Goal: Find specific page/section: Find specific page/section

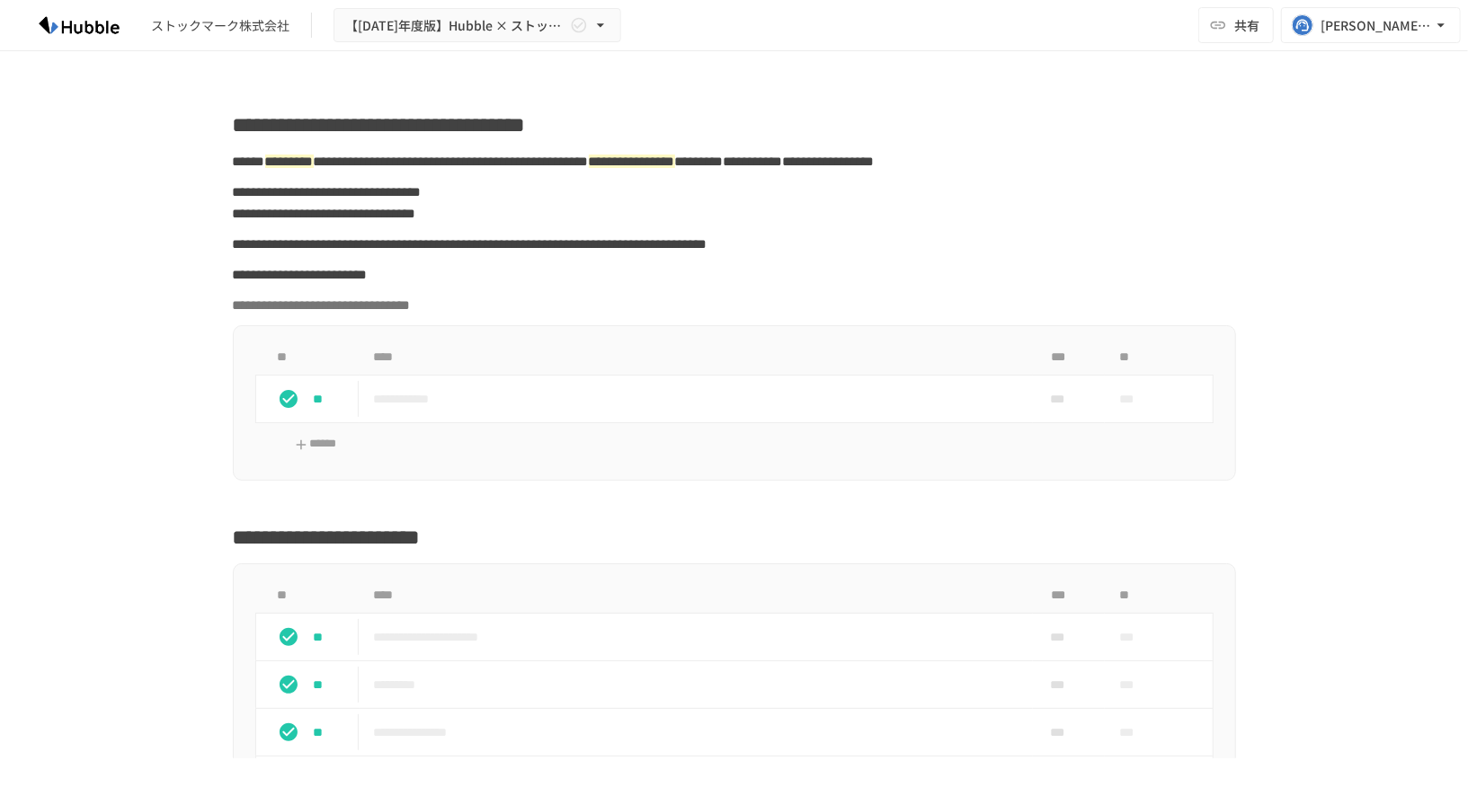
scroll to position [1298, 0]
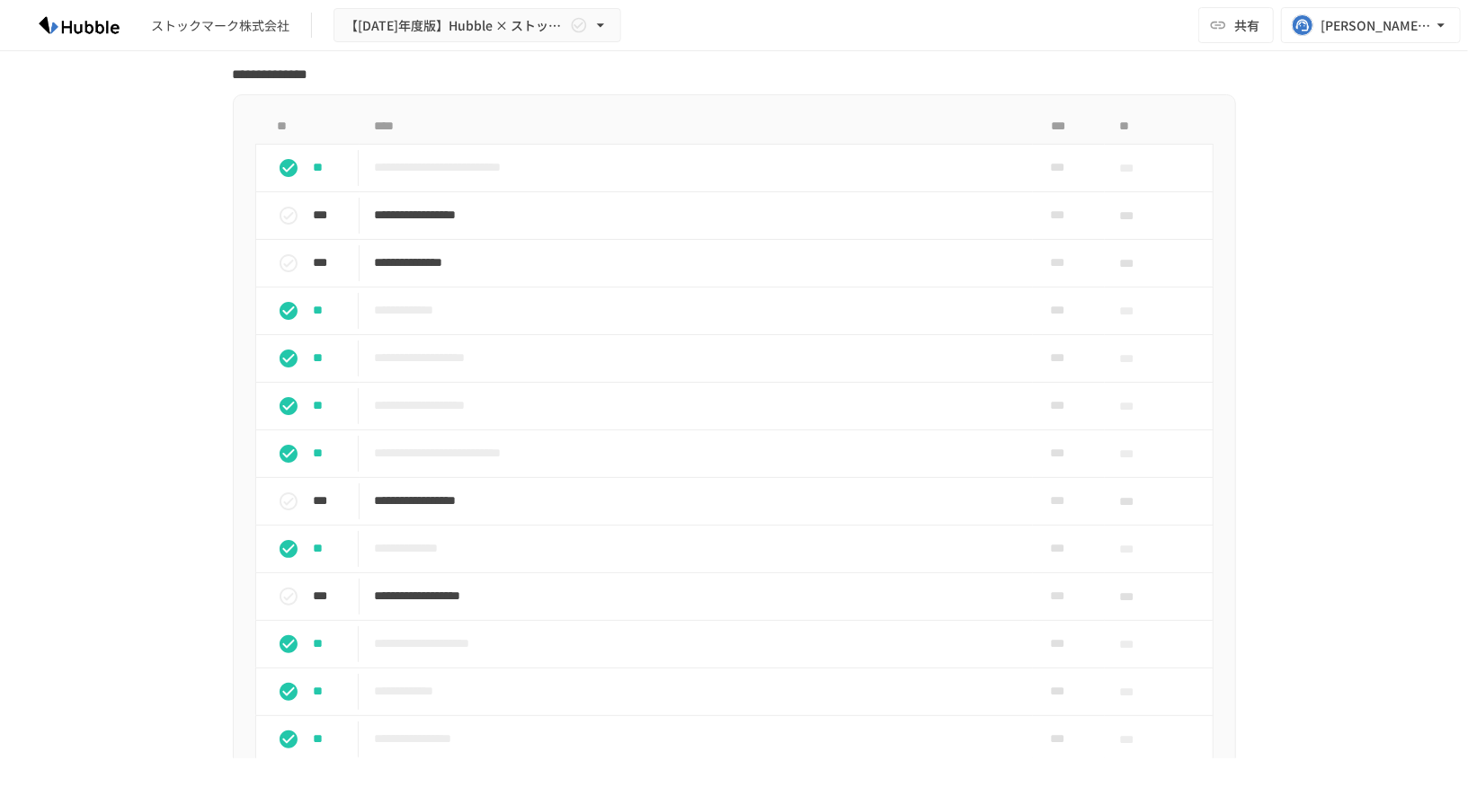
click at [805, 17] on div "ストックマーク株式会社 【2025年度版】Hubble × ストックマーク株式会社様 オンボーディングプロジェクト 共有 muto@hubble-inc.jp" at bounding box center [734, 25] width 1468 height 51
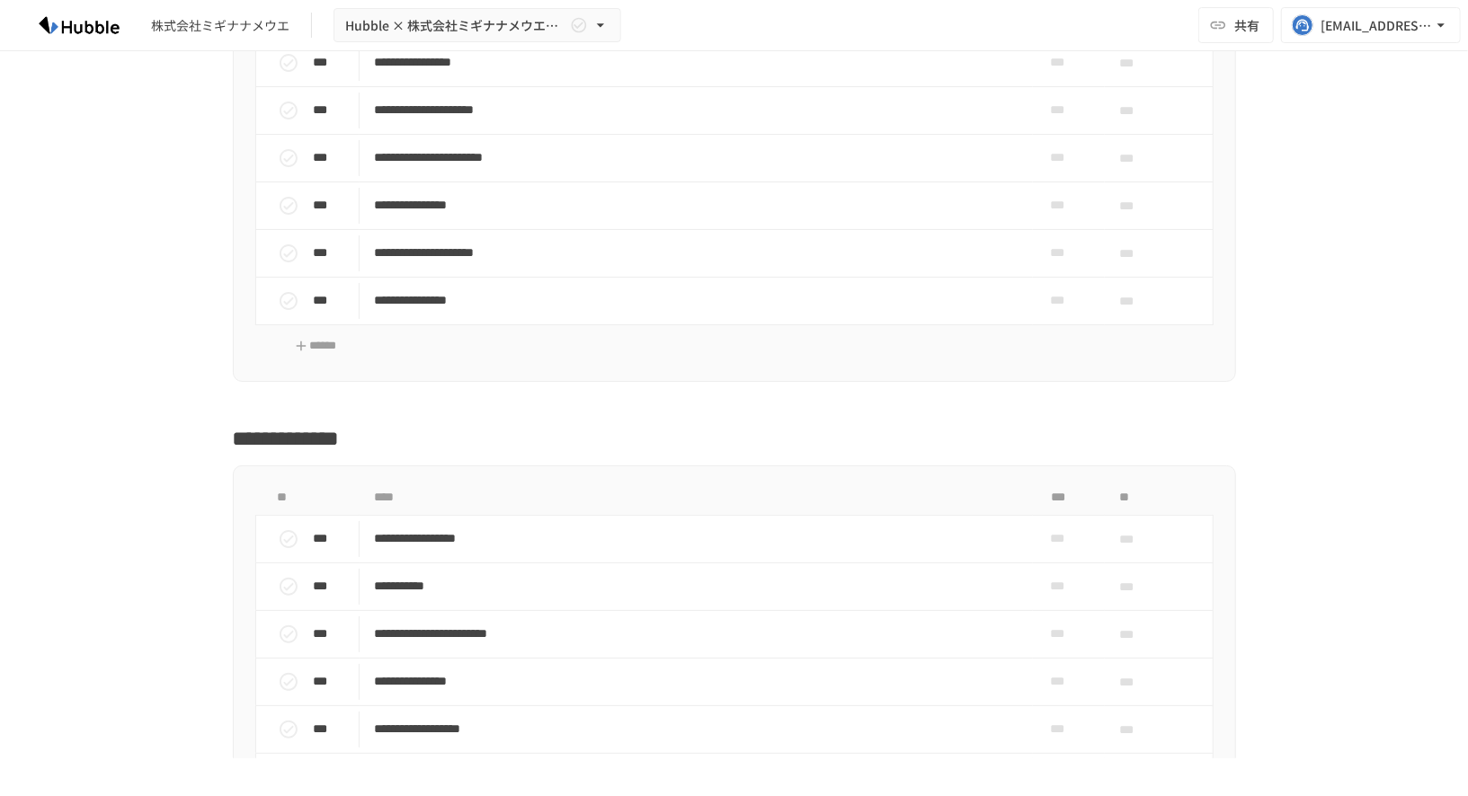
scroll to position [2005, 0]
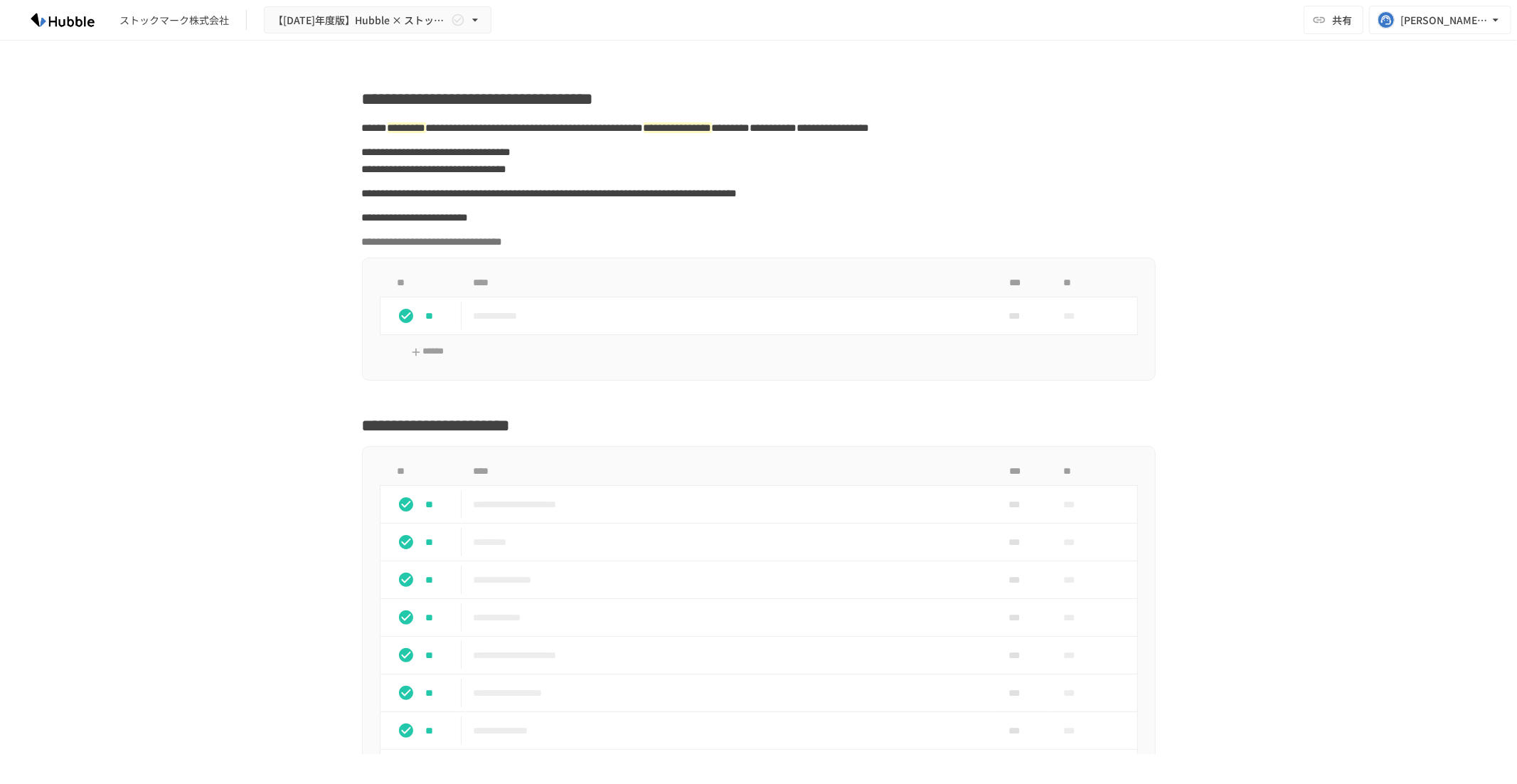
click at [999, 26] on div "ストックマーク株式会社 【2025年度版】Hubble × ストックマーク株式会社様 オンボーディングプロジェクト 共有 muto@hubble-inc.jp" at bounding box center [758, 20] width 1517 height 40
click at [979, 33] on div "ストックマーク株式会社 【2025年度版】Hubble × ストックマーク株式会社様 オンボーディングプロジェクト 共有 muto@hubble-inc.jp" at bounding box center [758, 20] width 1517 height 40
click at [969, 17] on div "ストックマーク株式会社 【2025年度版】Hubble × ストックマーク株式会社様 オンボーディングプロジェクト 共有 muto@hubble-inc.jp" at bounding box center [758, 20] width 1517 height 40
click at [1009, 30] on div "ストックマーク株式会社 【2025年度版】Hubble × ストックマーク株式会社様 オンボーディングプロジェクト 共有 muto@hubble-inc.jp" at bounding box center [758, 20] width 1517 height 40
click at [973, 18] on div "ストックマーク株式会社 【2025年度版】Hubble × ストックマーク株式会社様 オンボーディングプロジェクト 共有 muto@hubble-inc.jp" at bounding box center [758, 20] width 1517 height 40
